Goal: Task Accomplishment & Management: Complete application form

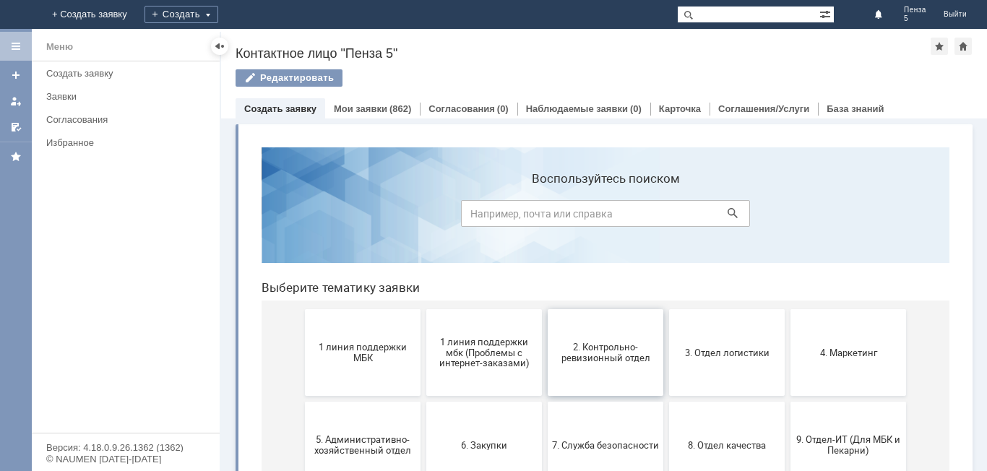
click at [578, 347] on span "2. Контрольно-ревизионный отдел" at bounding box center [605, 353] width 107 height 22
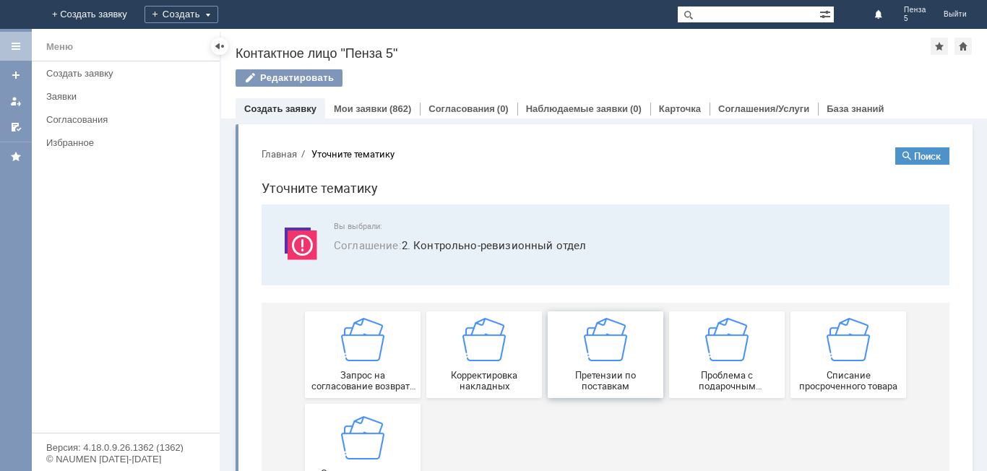
click at [602, 372] on span "Претензии по поставкам" at bounding box center [605, 381] width 107 height 22
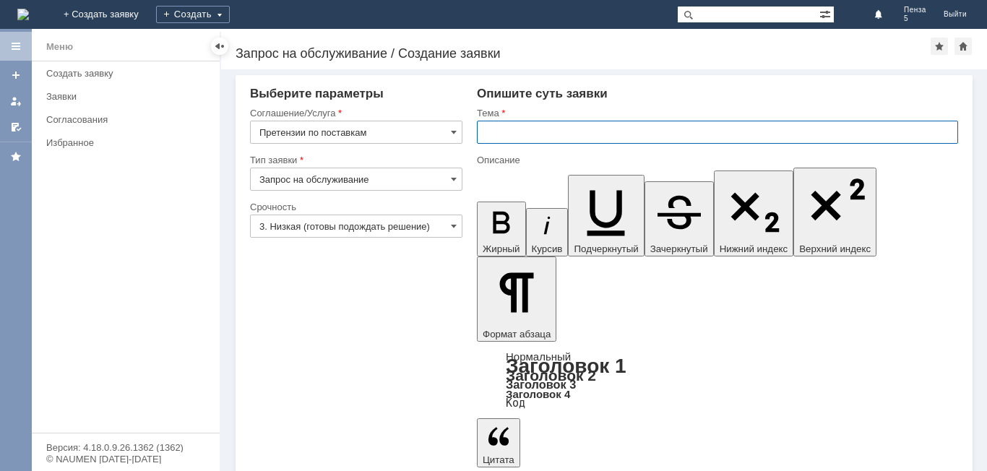
click at [506, 134] on input "text" at bounding box center [717, 132] width 481 height 23
type input "о"
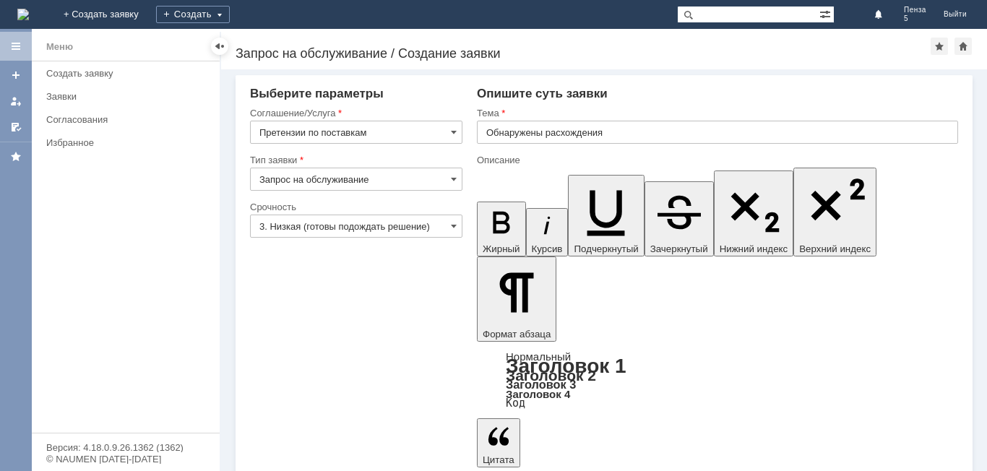
click at [617, 138] on input "Обнаружены расхождения" at bounding box center [717, 132] width 481 height 23
click at [618, 138] on input "Обнаружены расхождения" at bounding box center [717, 132] width 481 height 23
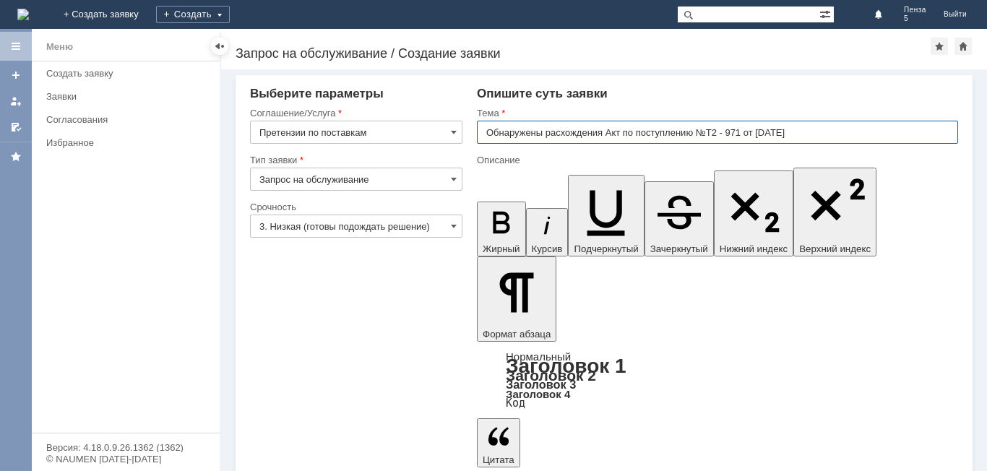
type input "Обнаружены расхождения Акт по поступлению №Т2 - 971 от 18.08.2025"
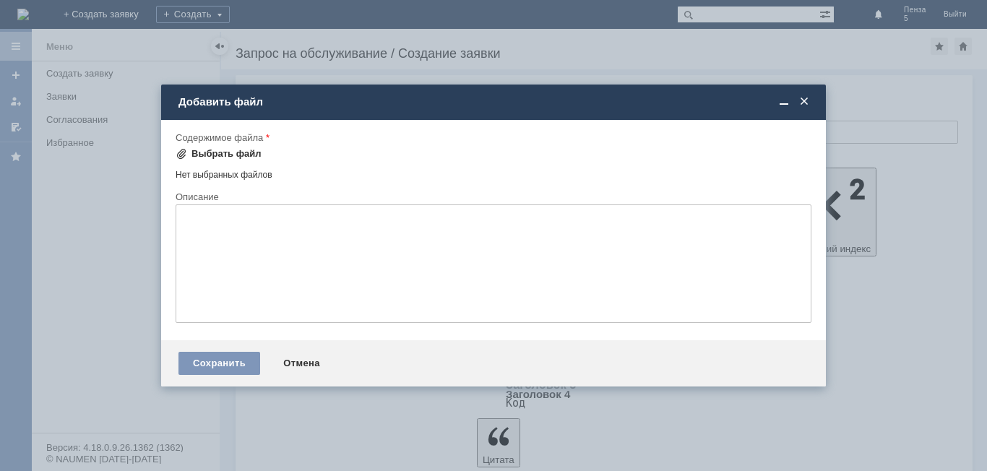
click at [194, 148] on div "Выбрать файл" at bounding box center [226, 154] width 70 height 12
click at [626, 151] on form "Выбрать файл" at bounding box center [494, 154] width 636 height 19
click at [202, 151] on div "Выбрать файл" at bounding box center [226, 154] width 70 height 12
click at [191, 145] on div "Выбрать файл" at bounding box center [219, 153] width 86 height 17
click at [199, 140] on div "Содержимое файла" at bounding box center [492, 137] width 633 height 9
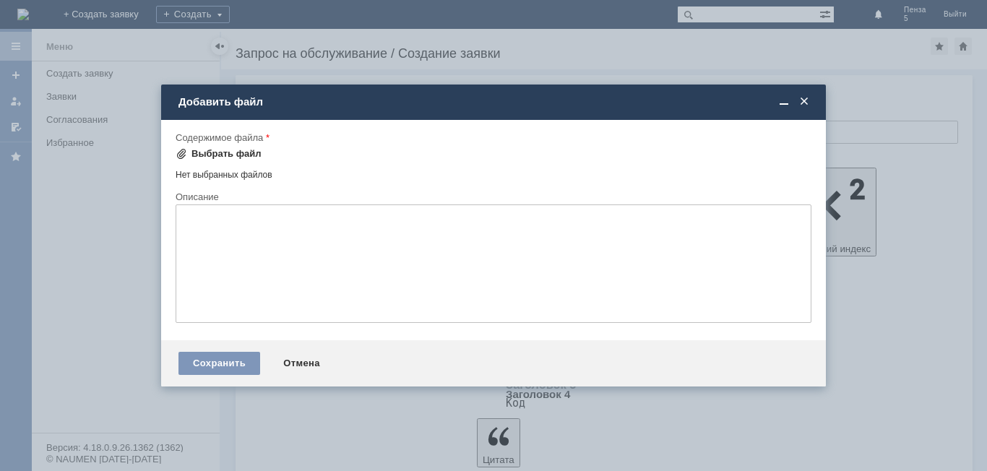
click at [196, 151] on div "Выбрать файл" at bounding box center [226, 154] width 70 height 12
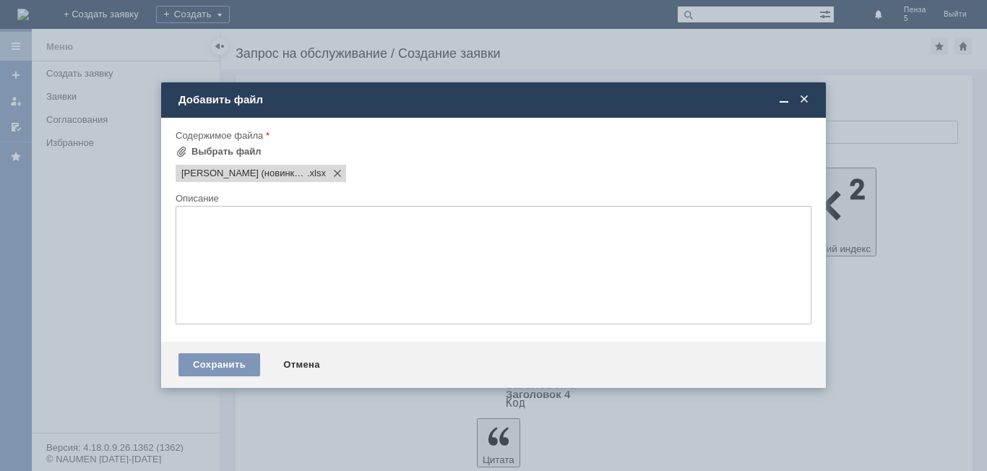
click at [802, 102] on span at bounding box center [804, 99] width 14 height 13
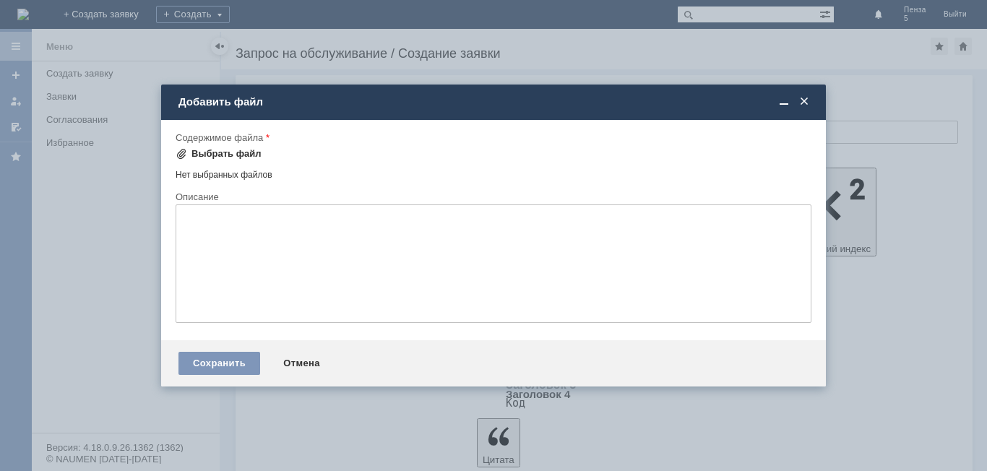
click at [221, 149] on div "Выбрать файл" at bounding box center [226, 154] width 70 height 12
click at [201, 155] on div "Выбрать файл" at bounding box center [226, 154] width 70 height 12
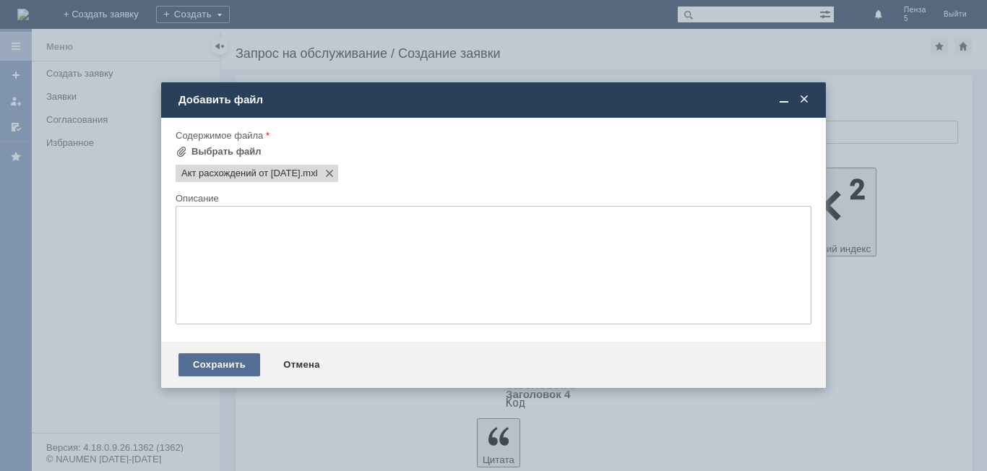
click at [245, 361] on div "Сохранить" at bounding box center [219, 364] width 82 height 23
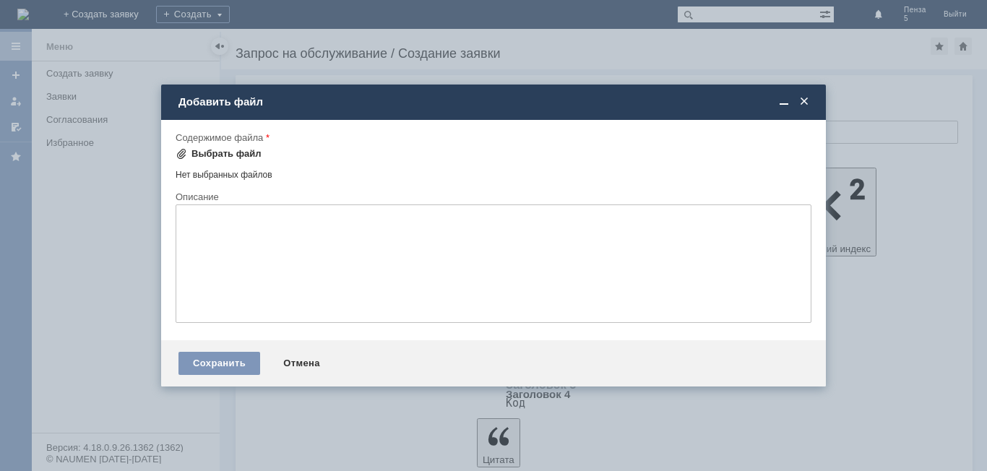
click at [233, 147] on div "Выбрать файл" at bounding box center [219, 153] width 86 height 17
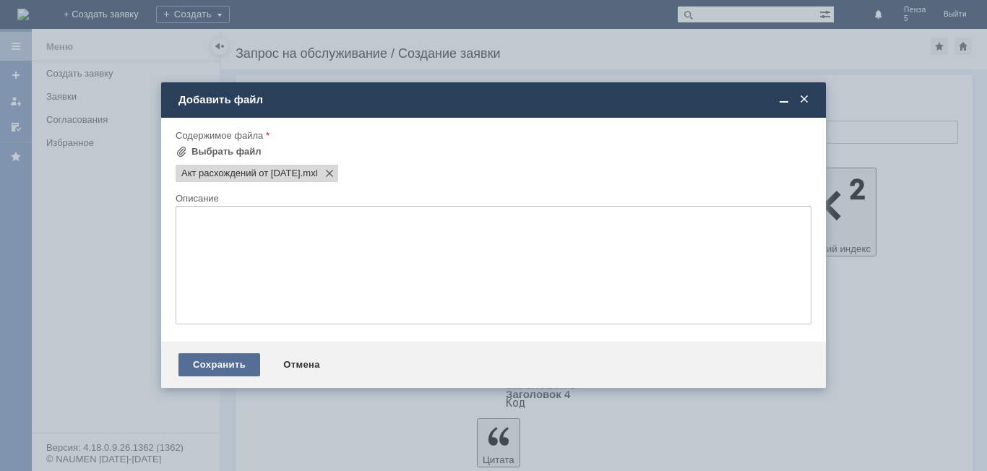
click at [222, 370] on div "Сохранить" at bounding box center [219, 364] width 82 height 23
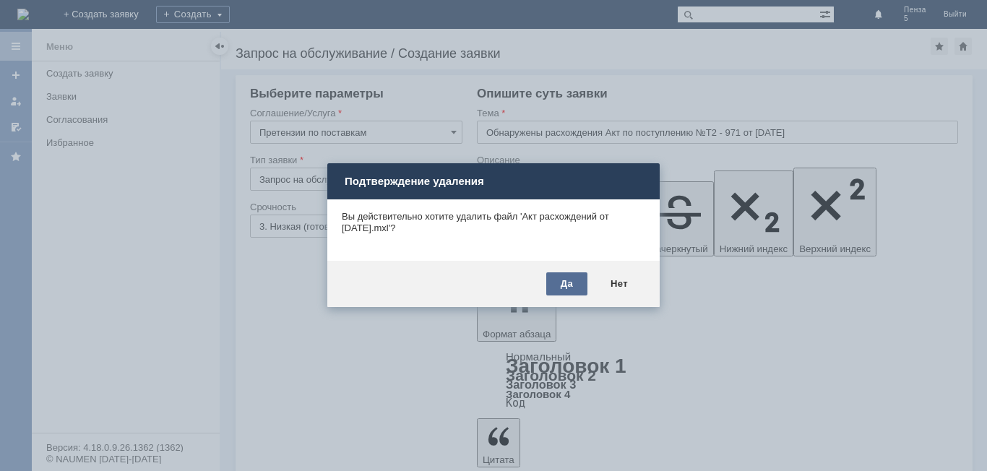
click at [574, 285] on div "Да" at bounding box center [566, 283] width 41 height 23
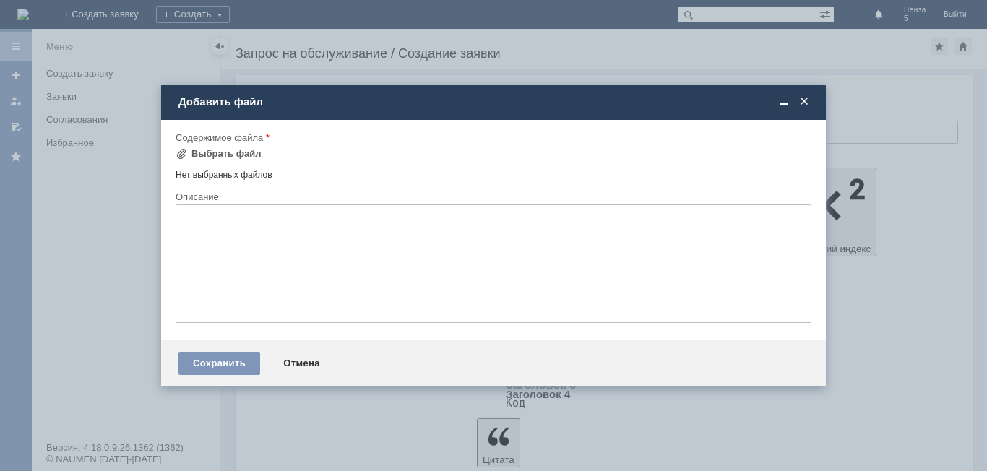
click at [223, 179] on div "Нет выбранных файлов" at bounding box center [494, 172] width 636 height 17
click at [195, 151] on div "Выбрать файл" at bounding box center [226, 154] width 70 height 12
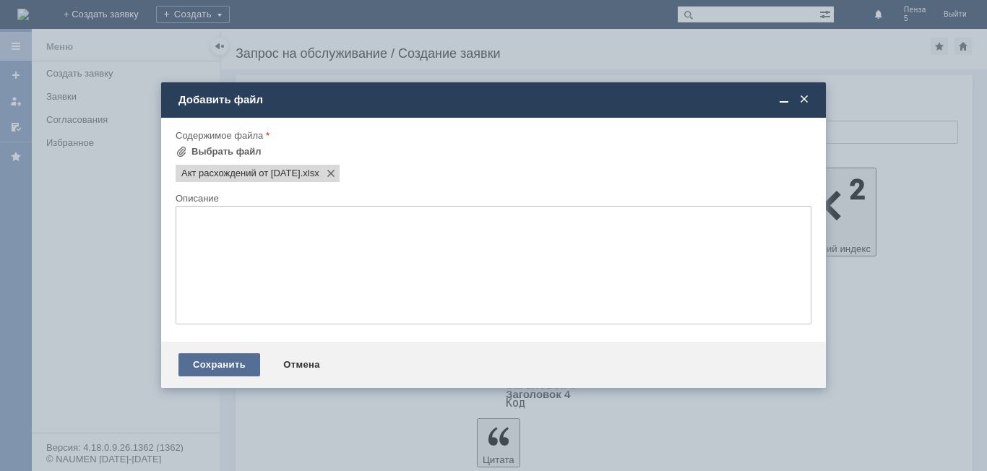
click at [209, 368] on div "Сохранить" at bounding box center [219, 364] width 82 height 23
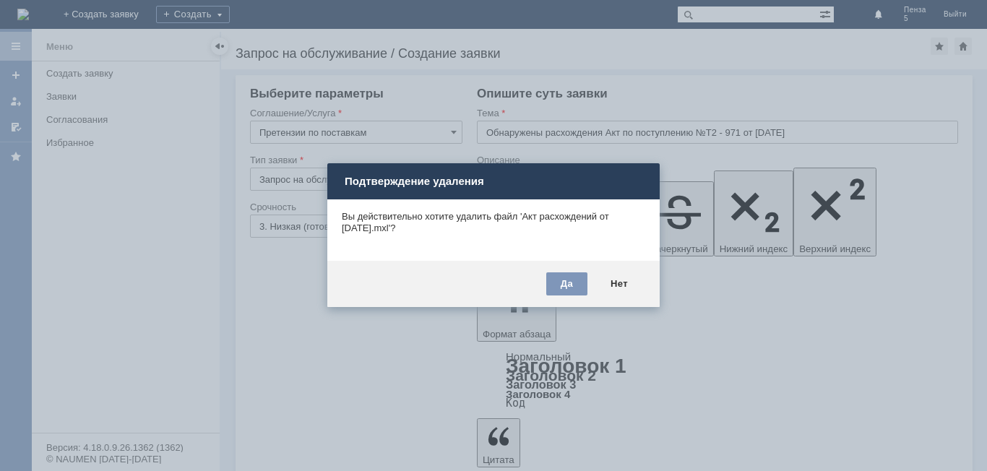
click at [697, 303] on div at bounding box center [493, 235] width 987 height 471
click at [620, 287] on div "Нет" at bounding box center [619, 283] width 46 height 23
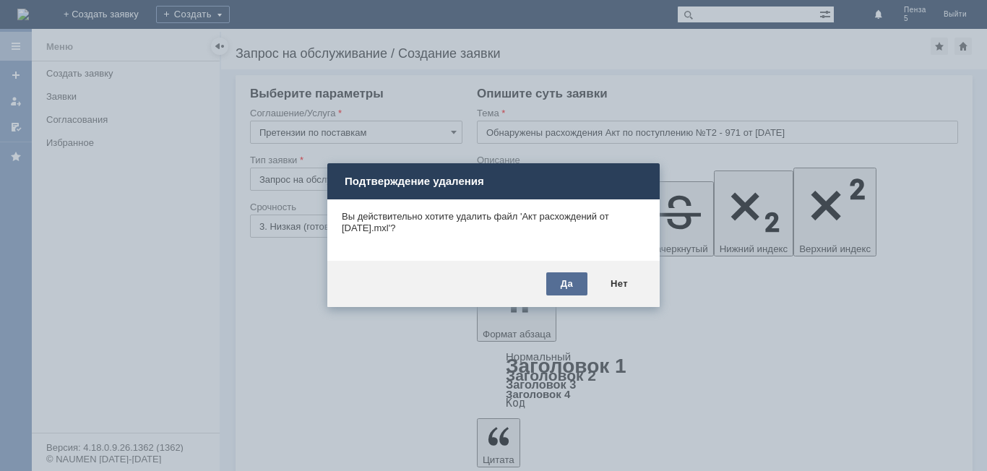
click at [573, 278] on div "Да" at bounding box center [566, 283] width 41 height 23
